Goal: Information Seeking & Learning: Learn about a topic

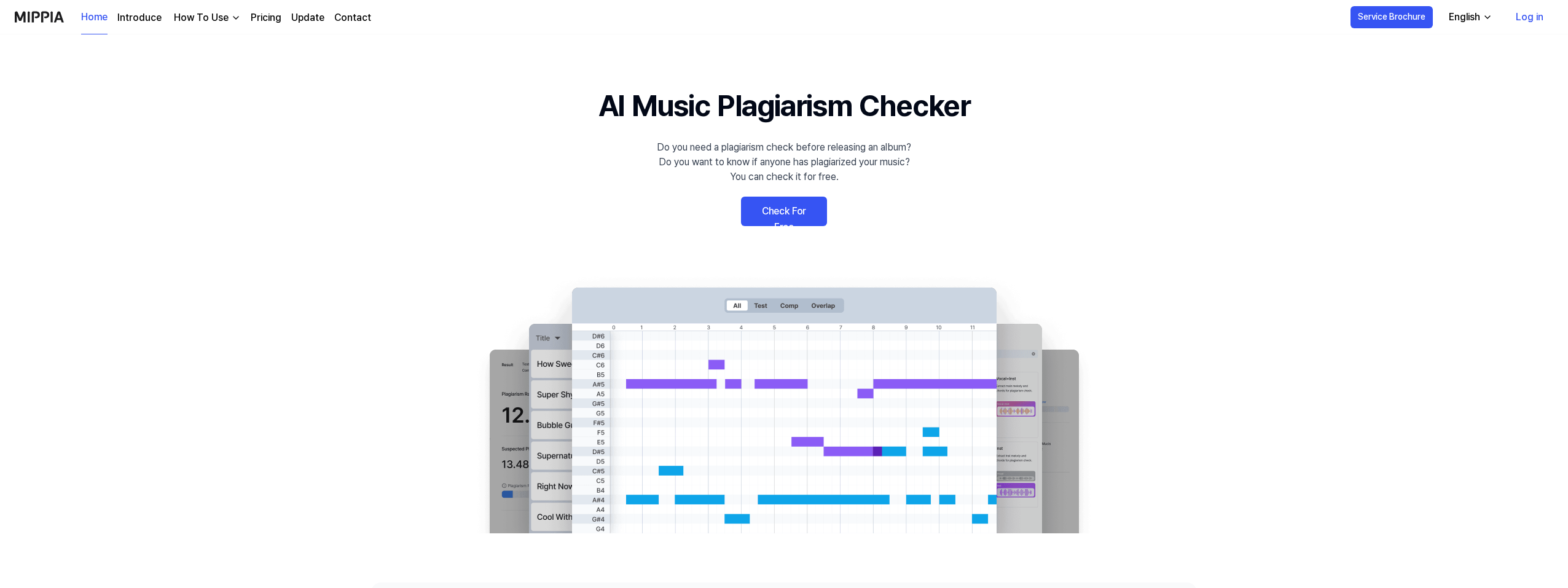
click at [1531, 24] on link "Log in" at bounding box center [1530, 17] width 47 height 35
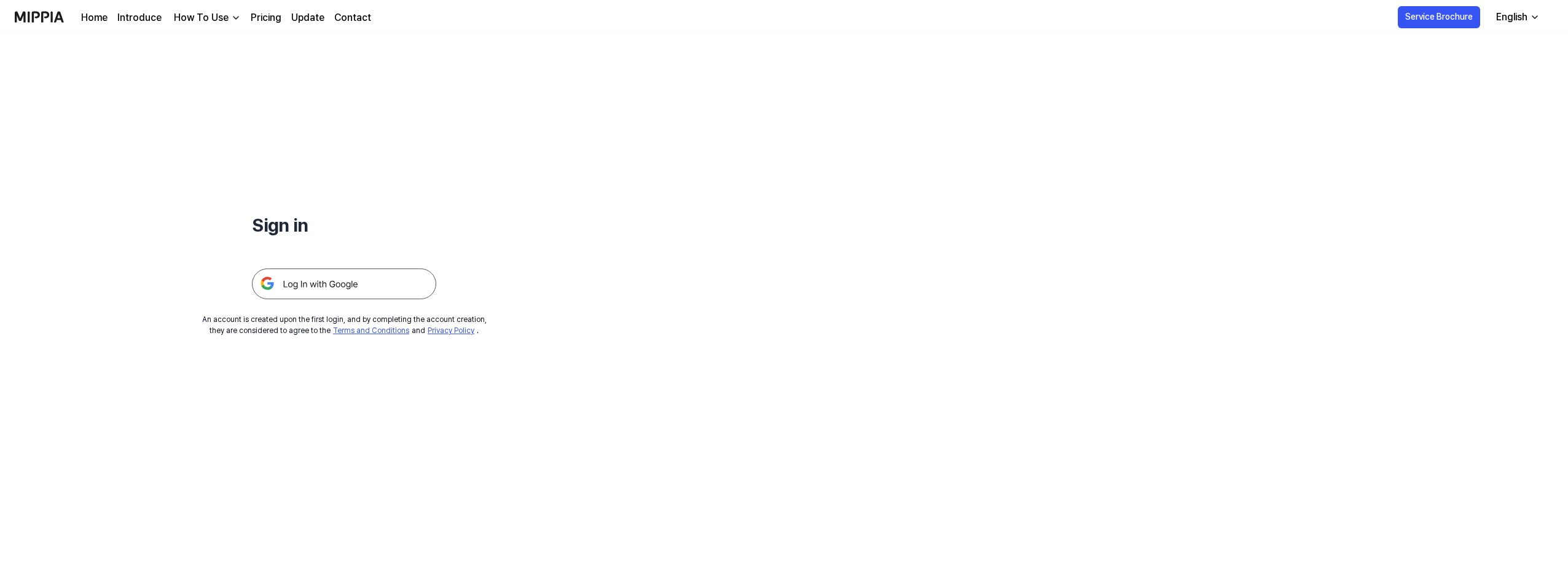
click at [352, 288] on img at bounding box center [344, 283] width 184 height 31
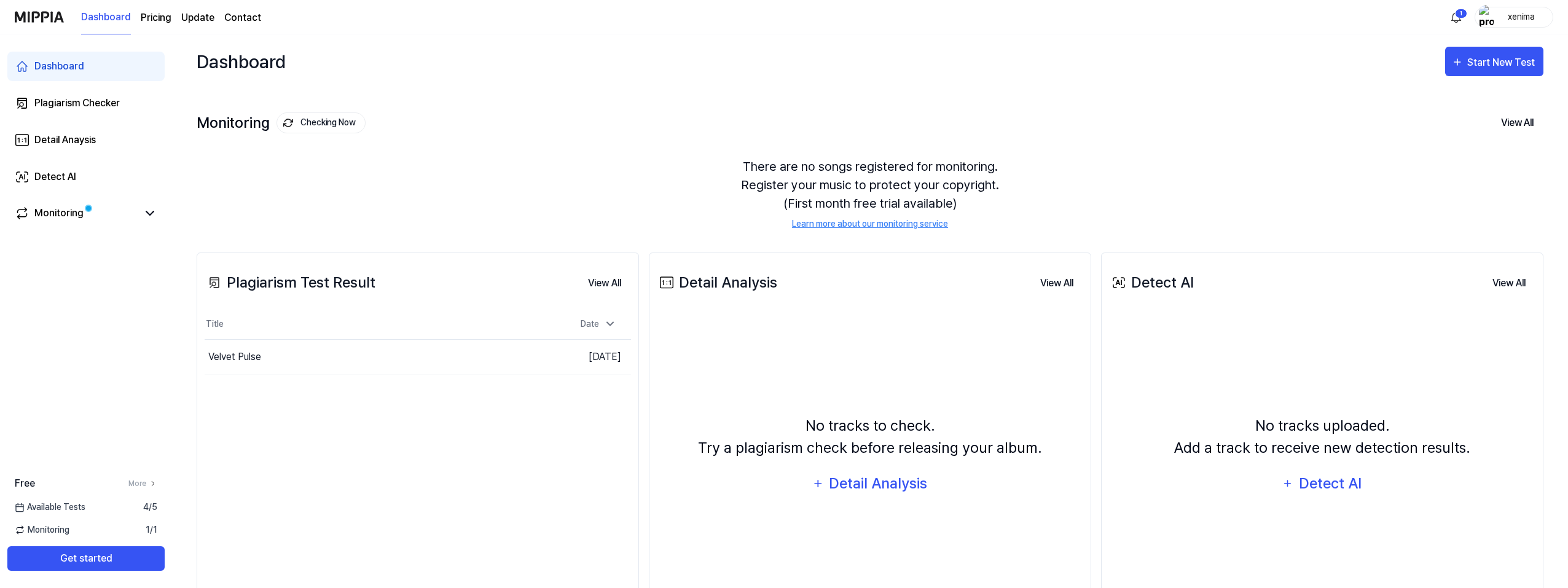
click at [0, 0] on button "Go to Results" at bounding box center [0, 0] width 0 height 0
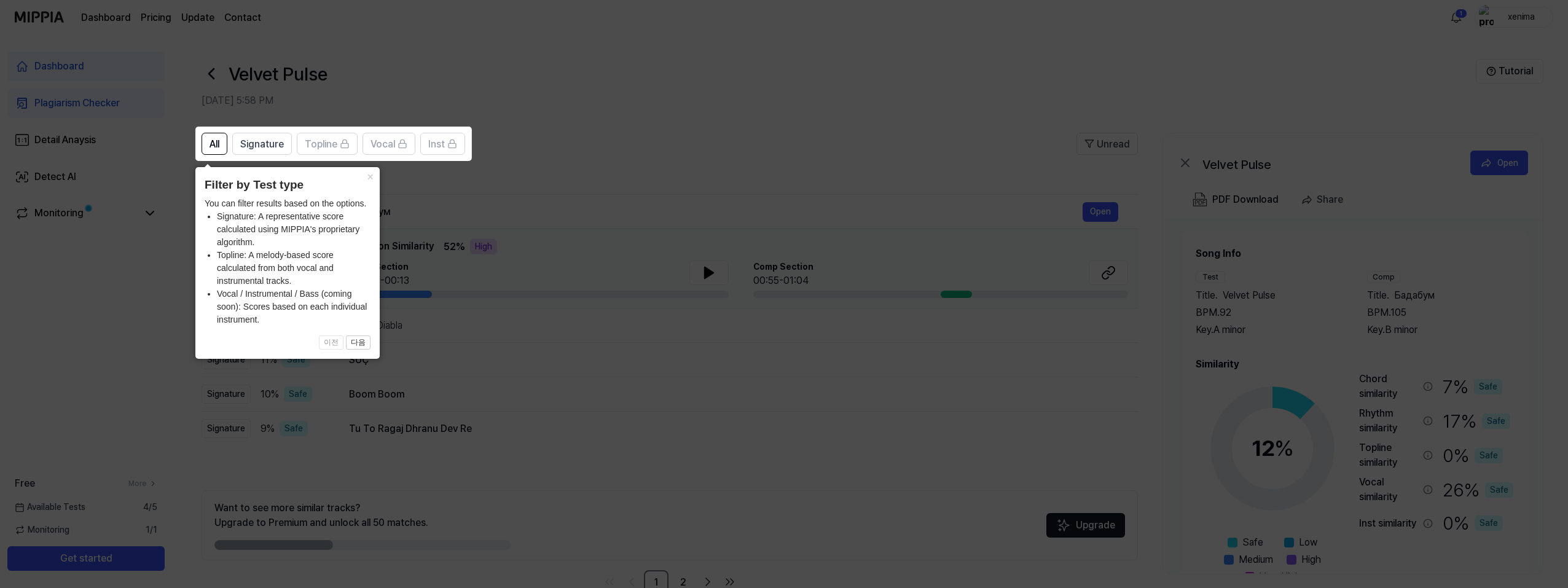
click at [370, 173] on button "×" at bounding box center [370, 176] width 20 height 17
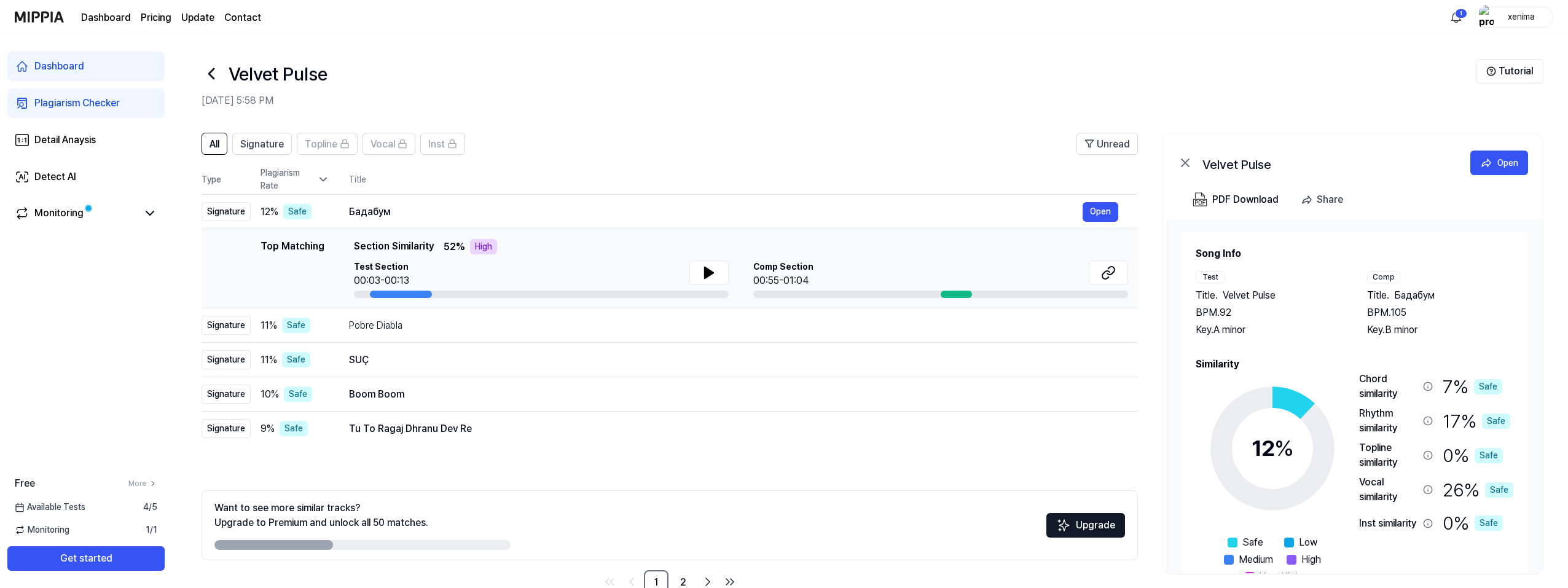
click at [721, 271] on button at bounding box center [709, 272] width 39 height 24
click at [866, 273] on div "Comp Section 00:55-01:04" at bounding box center [941, 274] width 375 height 27
click at [1105, 273] on icon at bounding box center [1108, 272] width 15 height 15
click at [419, 206] on div "Бадабум" at bounding box center [716, 212] width 734 height 15
click at [364, 212] on div "Бадабум" at bounding box center [716, 212] width 734 height 15
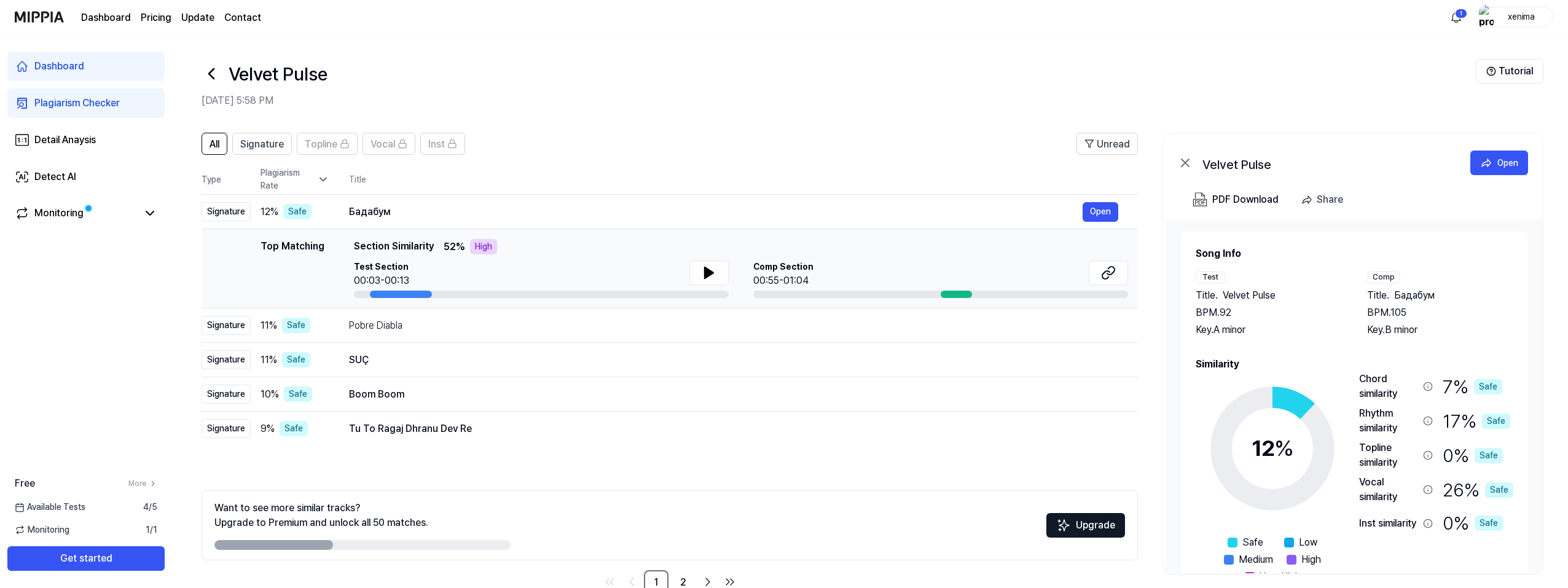
click at [312, 217] on div "12 % Safe" at bounding box center [295, 212] width 69 height 16
click at [1086, 212] on button "Open" at bounding box center [1100, 212] width 35 height 20
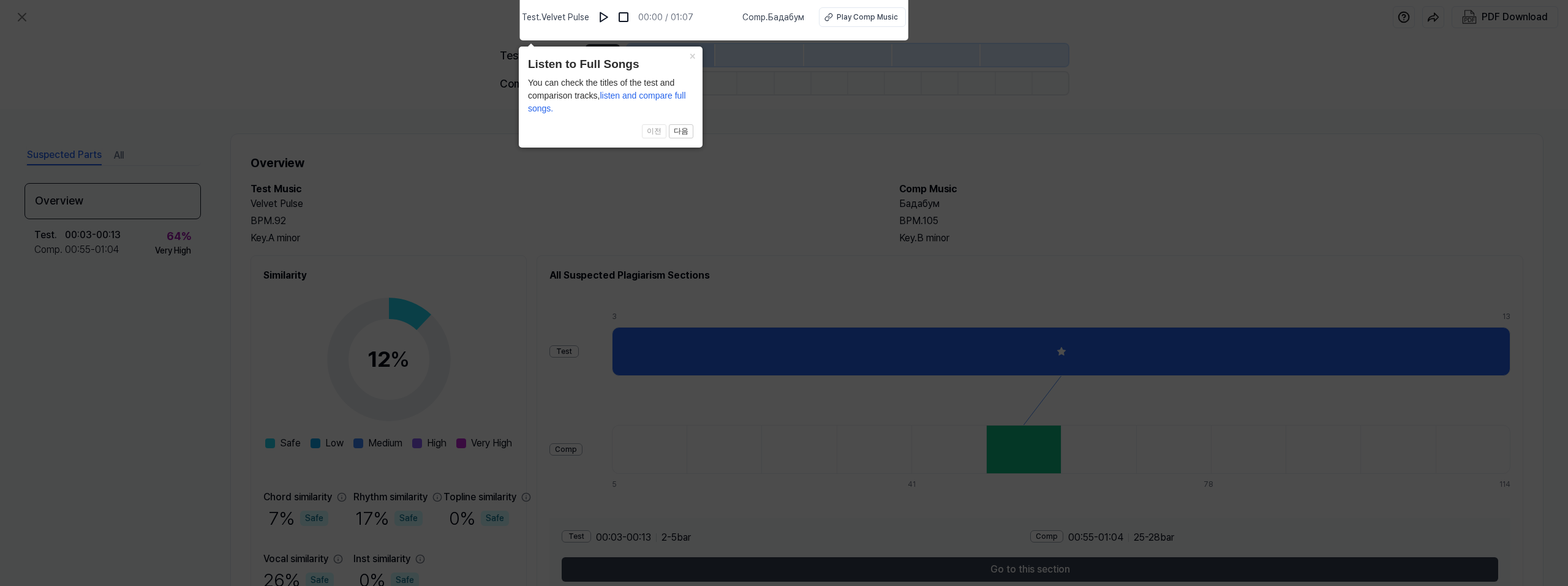
click at [614, 20] on button at bounding box center [604, 16] width 20 height 20
click at [690, 58] on button "×" at bounding box center [692, 56] width 20 height 17
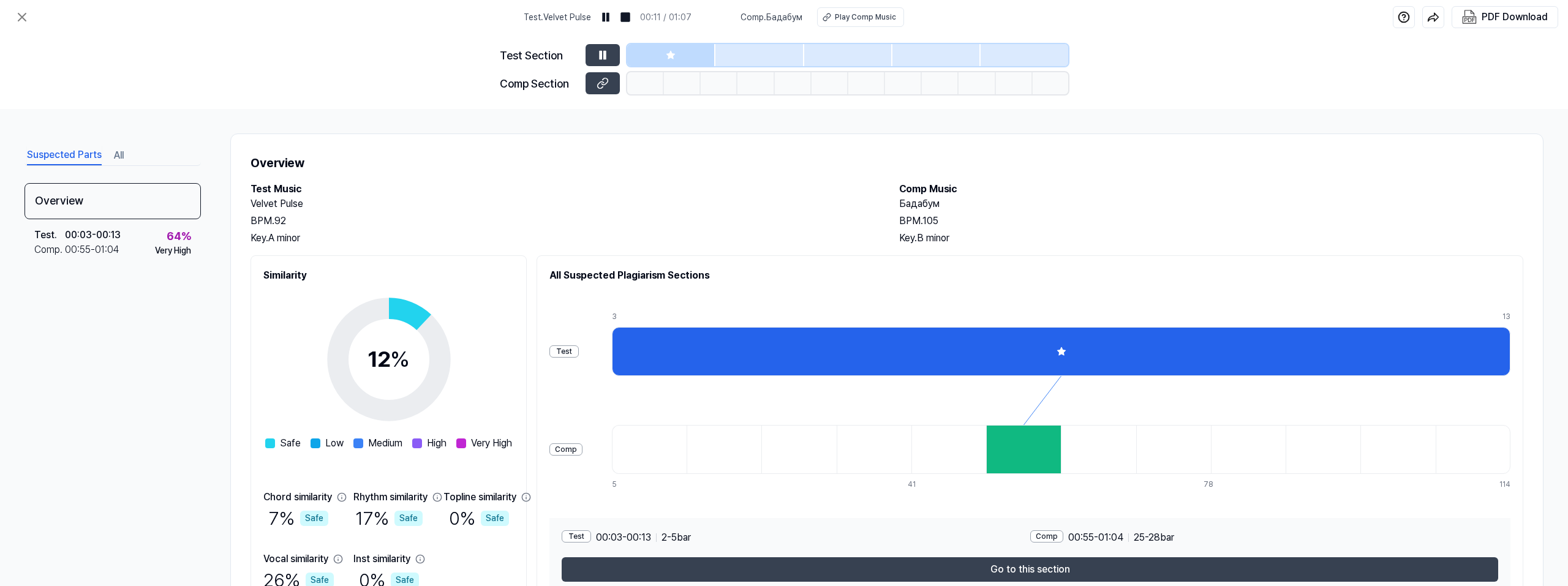
click at [600, 47] on button at bounding box center [603, 55] width 34 height 22
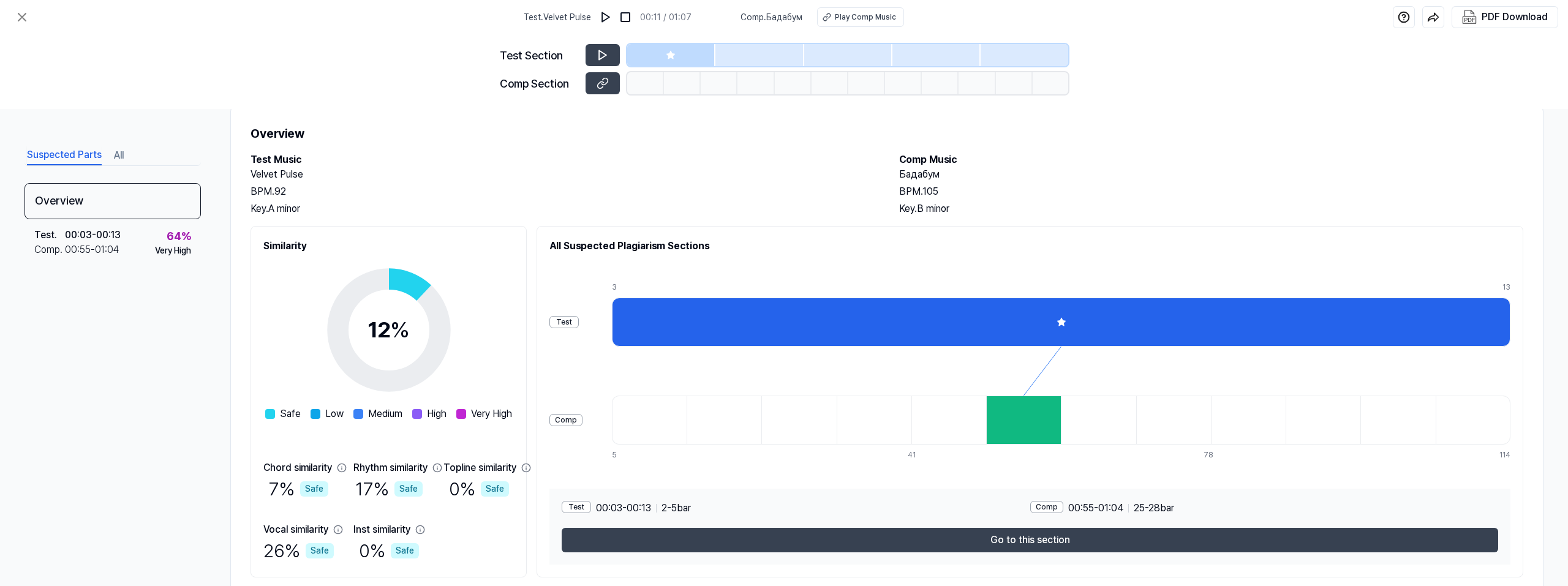
scroll to position [66, 0]
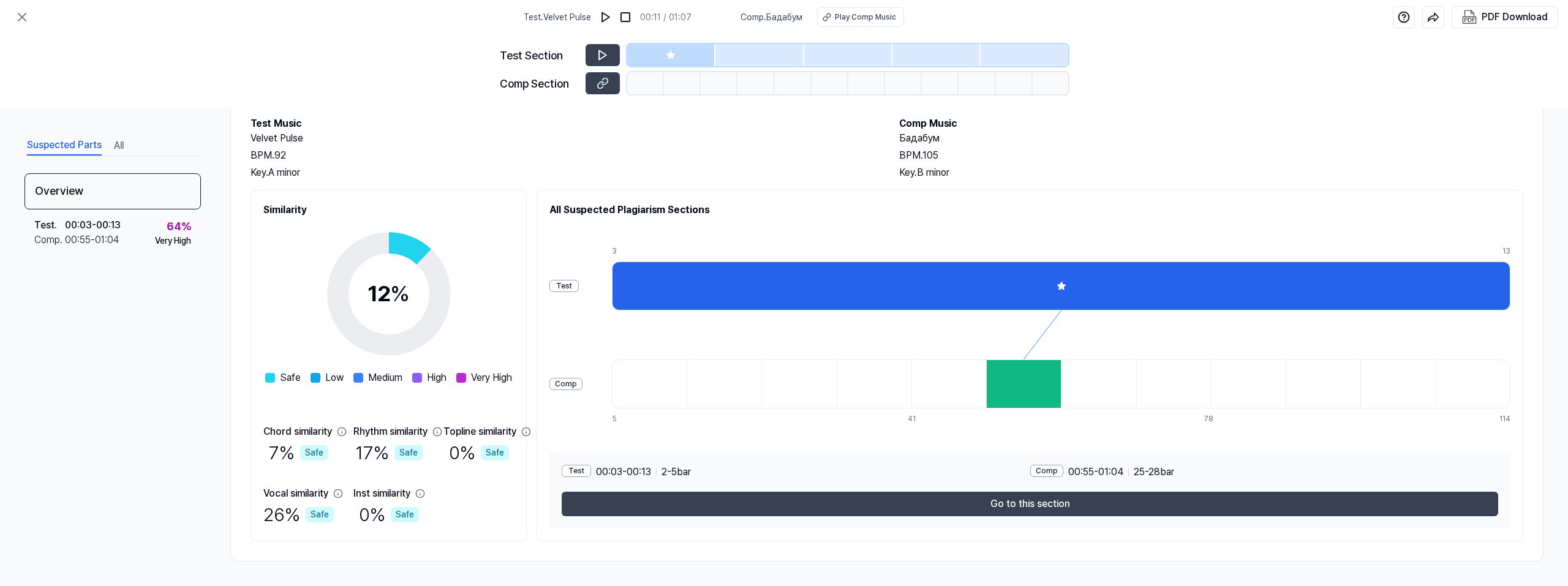
click at [1042, 509] on button "Go to this section" at bounding box center [1029, 504] width 936 height 24
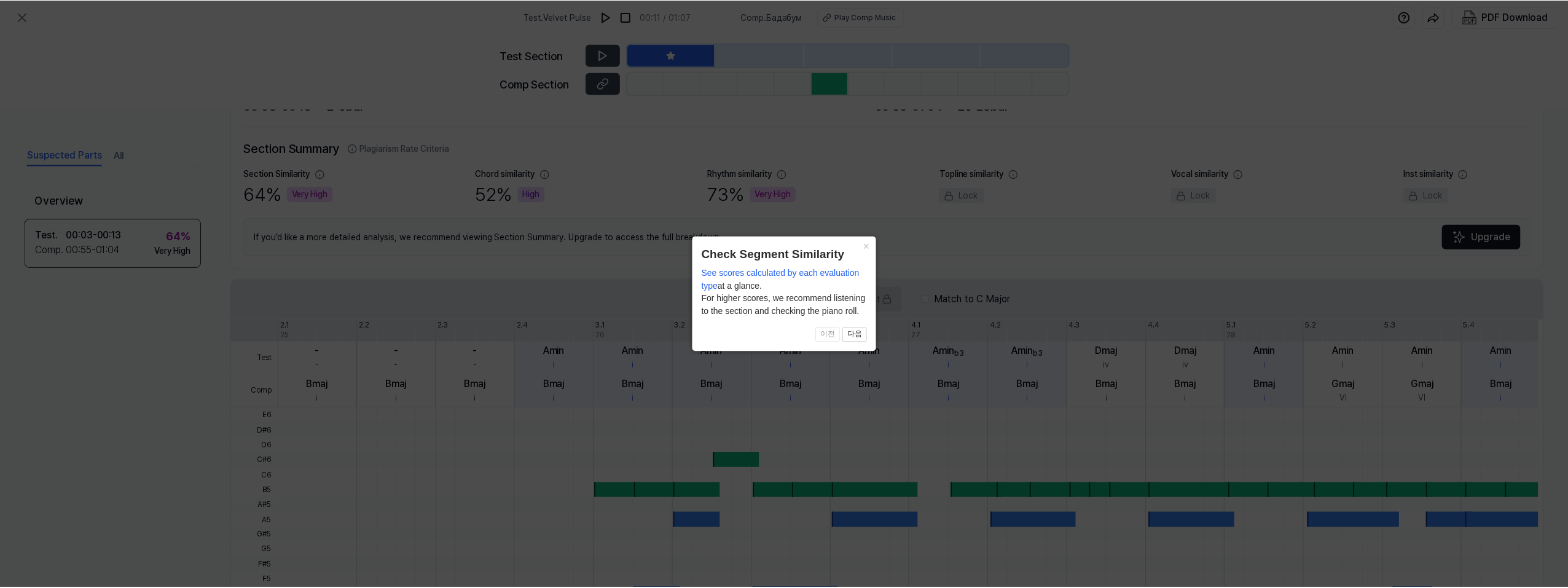
scroll to position [255, 0]
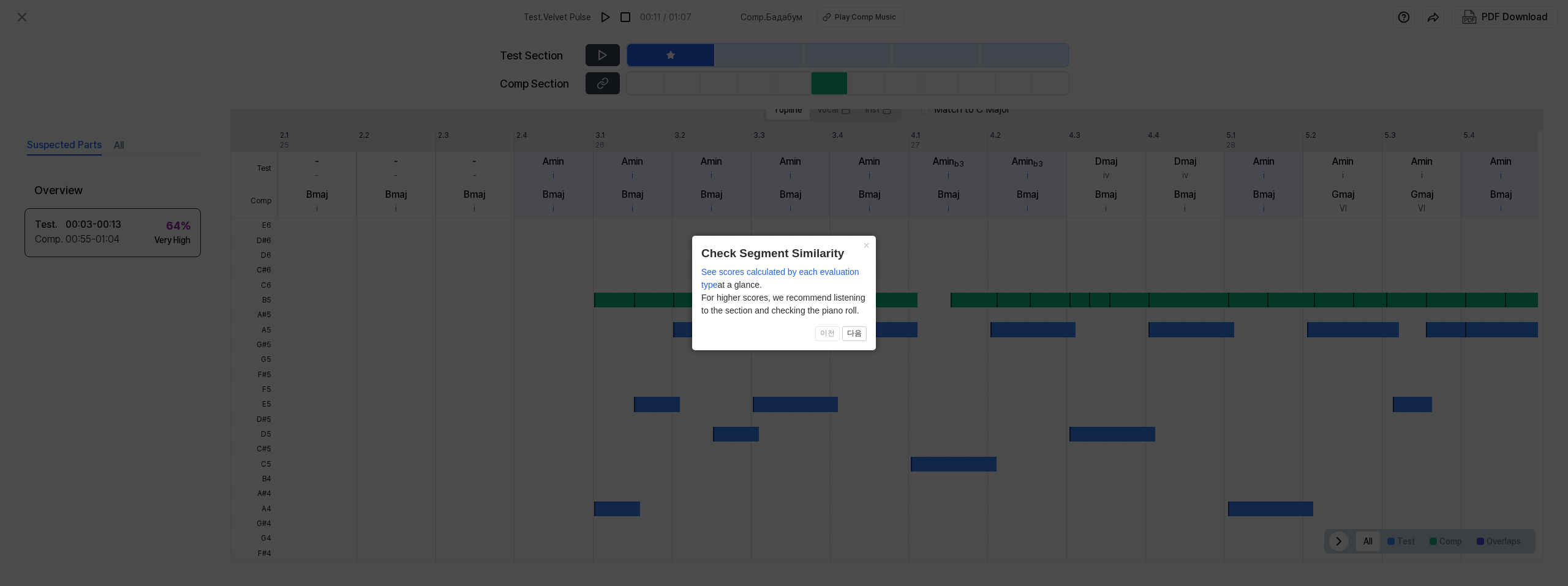
click at [867, 242] on button "×" at bounding box center [866, 244] width 20 height 17
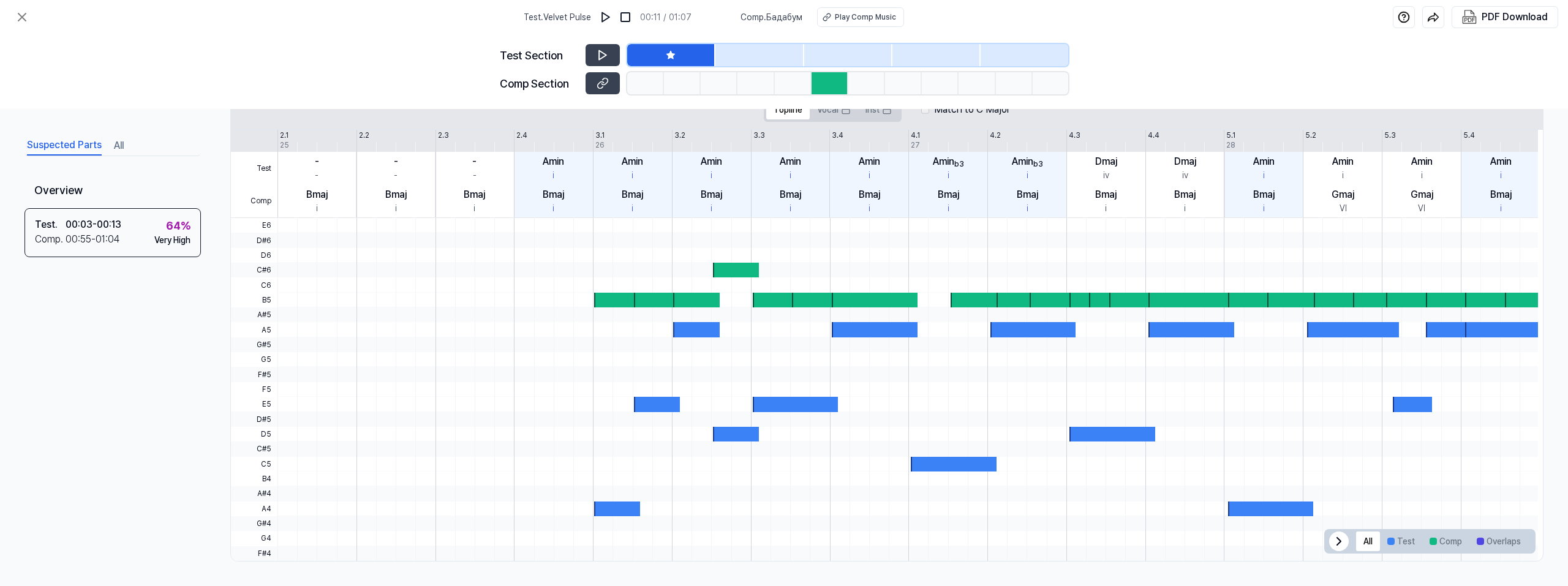
click at [608, 61] on button at bounding box center [603, 55] width 34 height 22
click at [1340, 545] on div at bounding box center [1338, 541] width 20 height 20
click at [1520, 541] on icon at bounding box center [1520, 541] width 15 height 15
click at [823, 82] on div at bounding box center [830, 83] width 37 height 22
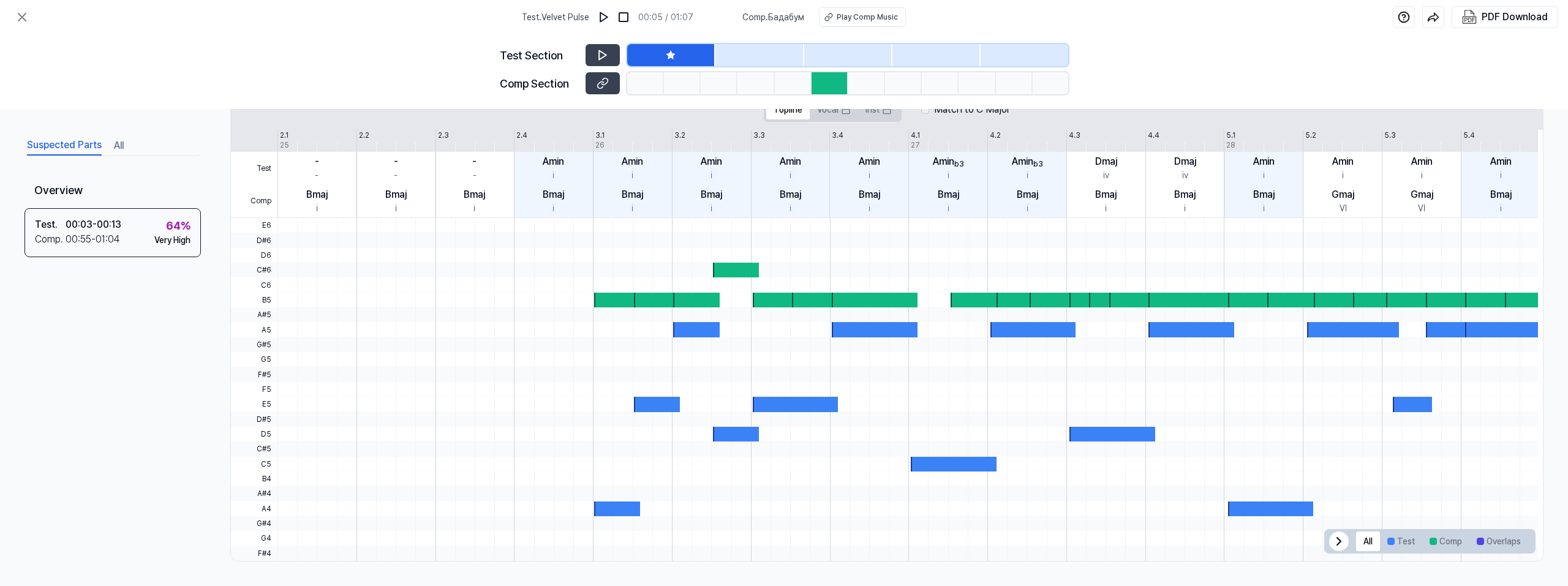
click at [779, 20] on span "Comp . Бадабум" at bounding box center [773, 17] width 62 height 13
click at [598, 77] on button at bounding box center [603, 83] width 34 height 22
